Goal: Check status: Check status

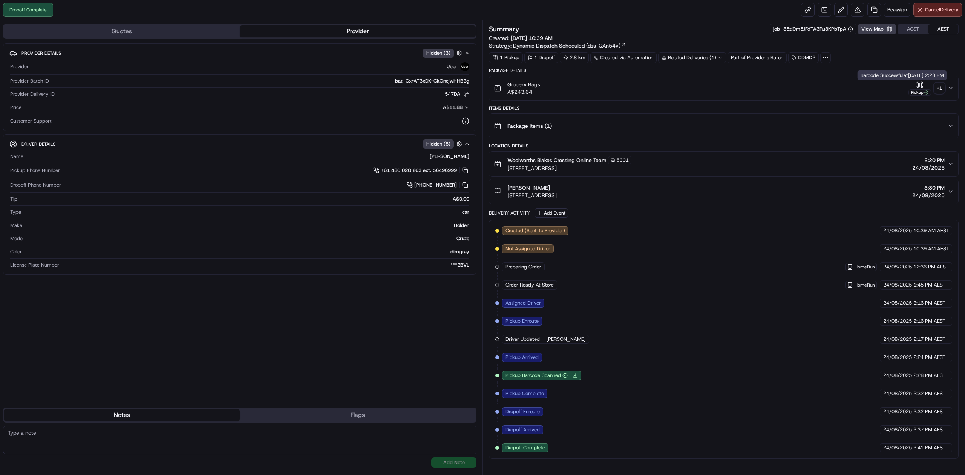
click at [933, 90] on button "Pickup + 1" at bounding box center [926, 88] width 36 height 15
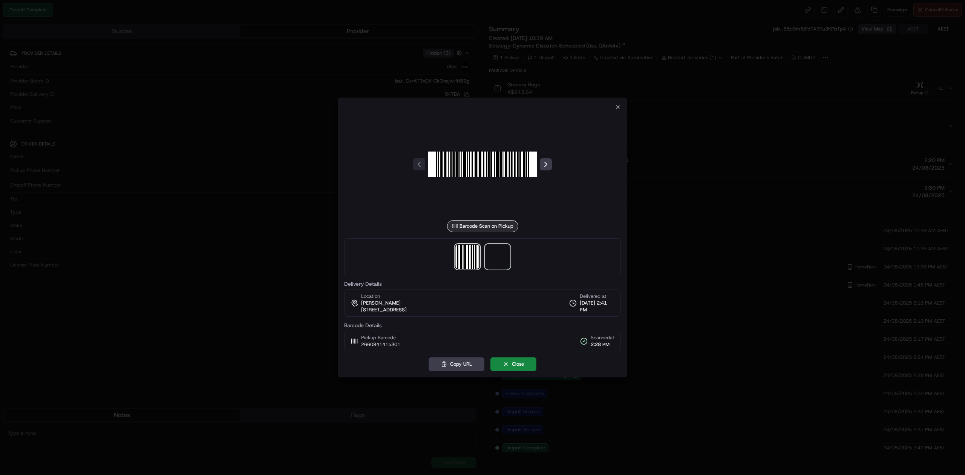
click at [503, 254] on span at bounding box center [497, 257] width 24 height 24
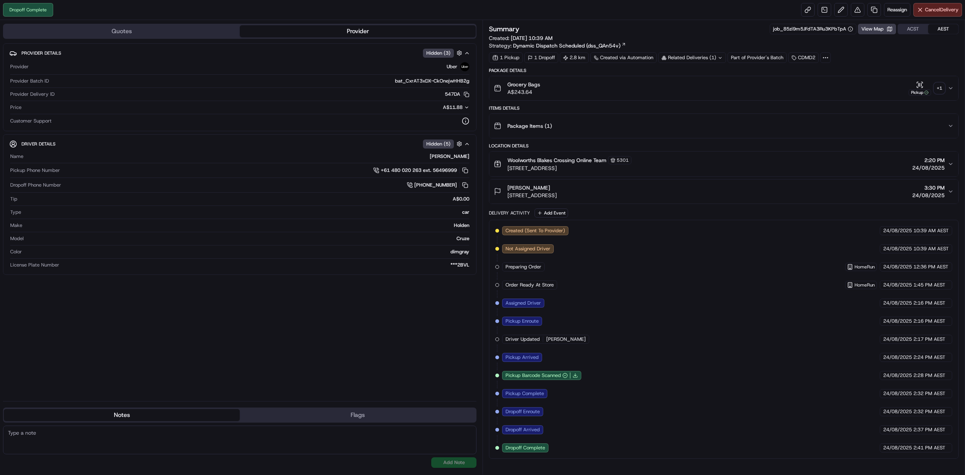
drag, startPoint x: 739, startPoint y: 58, endPoint x: 721, endPoint y: 57, distance: 18.1
click at [739, 57] on div "1 Pickup 1 Dropoff 2.8 km Created via Automation Related Deliveries (1) Part of…" at bounding box center [723, 57] width 469 height 11
click at [673, 64] on div "Summary job_85zi9m5JFdTA3Ru3KPbTpA View Map ACST AEST Created: [DATE] 10:39 AM …" at bounding box center [723, 241] width 469 height 435
click at [680, 58] on div "Related Deliveries (1)" at bounding box center [692, 57] width 68 height 11
click at [700, 89] on span "266016788" at bounding box center [705, 88] width 27 height 7
